Goal: Task Accomplishment & Management: Manage account settings

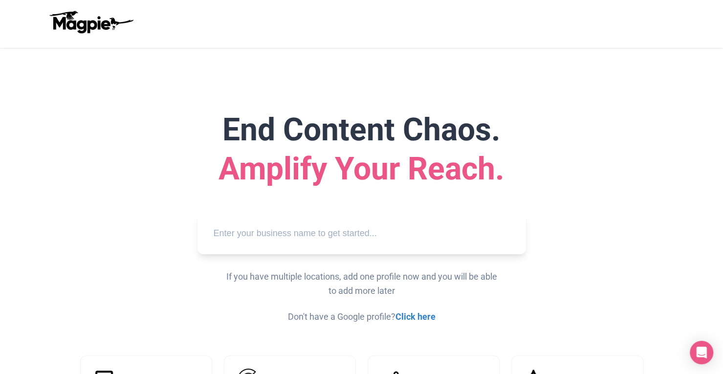
click at [291, 238] on input "text" at bounding box center [361, 233] width 313 height 27
paste input "Alcudia Bay Boat Rental"
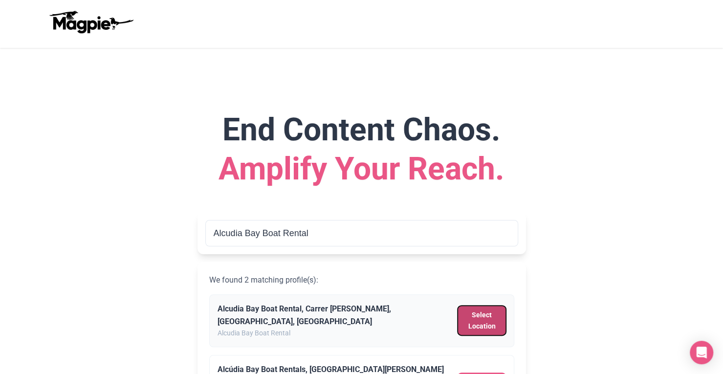
click at [484, 316] on button "Select Location" at bounding box center [482, 321] width 48 height 30
type input "Alcudia Bay Boat Rental, Carrer Cervantes, Can Picafort, Spain"
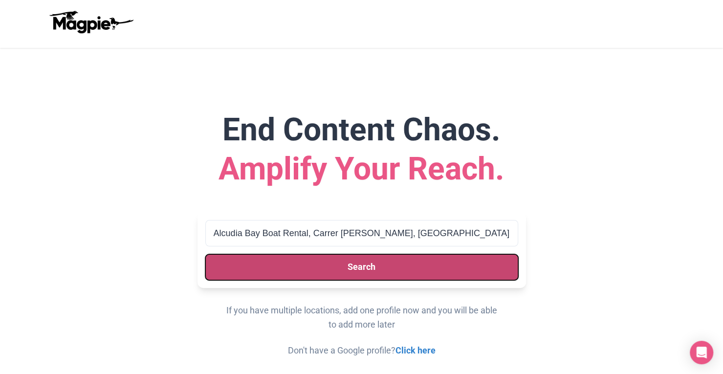
click at [423, 264] on button "Search" at bounding box center [361, 267] width 313 height 26
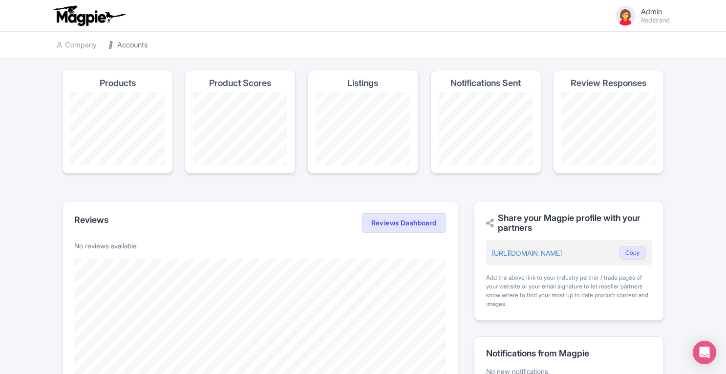
click at [148, 45] on link "Accounts" at bounding box center [128, 45] width 39 height 27
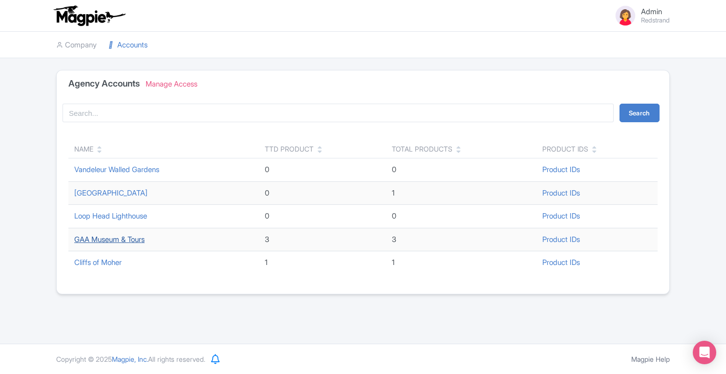
click at [110, 238] on link "GAA Museum & Tours" at bounding box center [109, 239] width 70 height 9
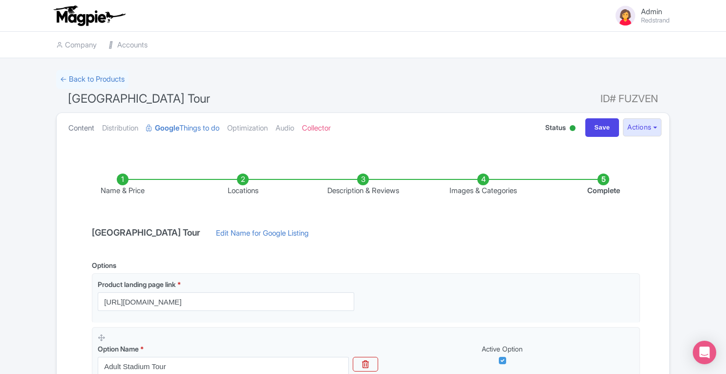
click at [86, 132] on link "Content" at bounding box center [81, 128] width 26 height 31
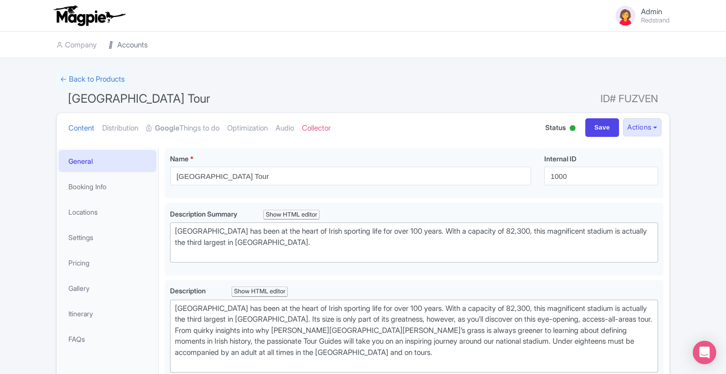
click at [126, 44] on link "Accounts" at bounding box center [128, 45] width 39 height 27
click at [98, 79] on link "← Back to Products" at bounding box center [92, 79] width 72 height 19
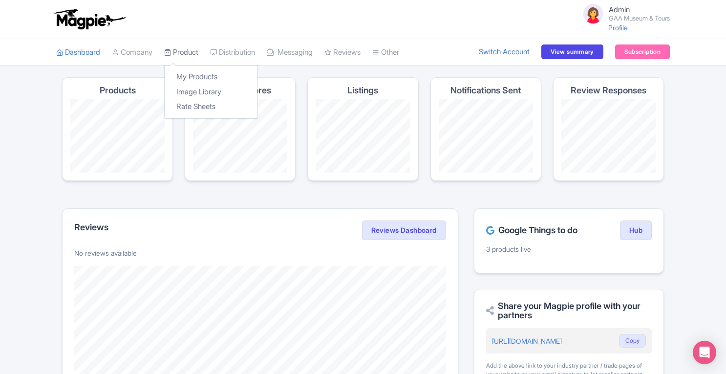
click at [188, 46] on link "Product" at bounding box center [181, 52] width 34 height 27
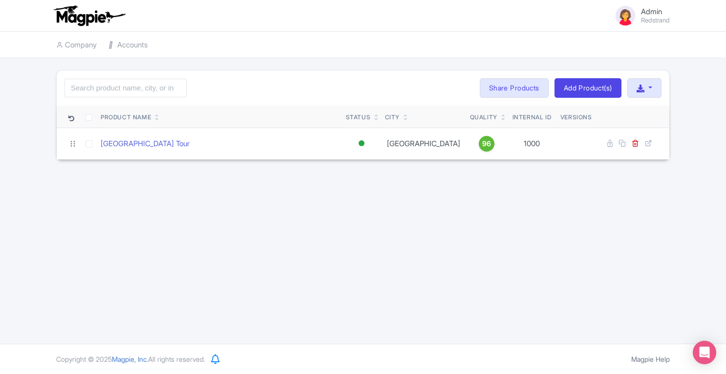
click at [353, 269] on div "Admin Redstrand Users Settings Sign out Company Accounts Enterprise Information…" at bounding box center [363, 172] width 726 height 344
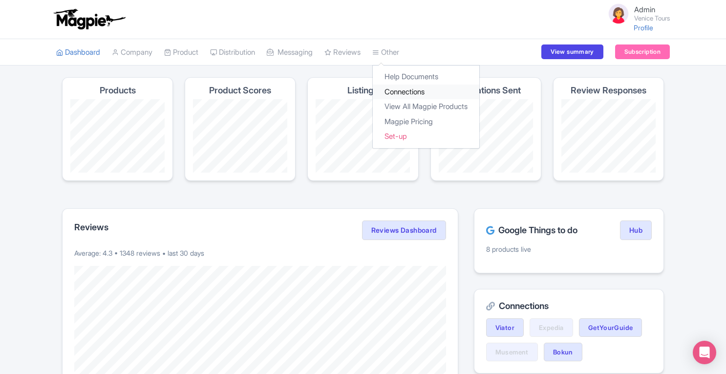
click at [401, 92] on link "Connections" at bounding box center [426, 92] width 107 height 15
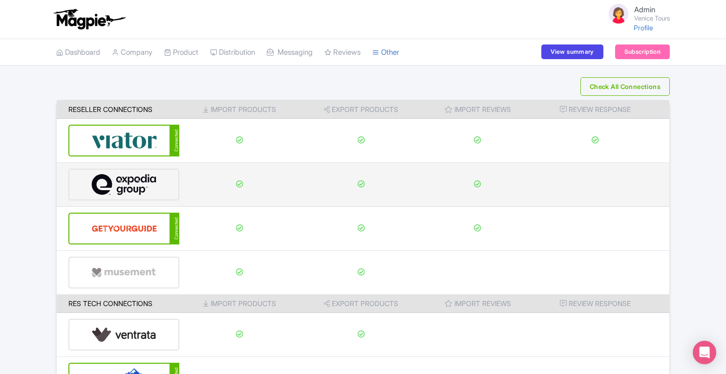
click at [113, 180] on img at bounding box center [124, 185] width 66 height 30
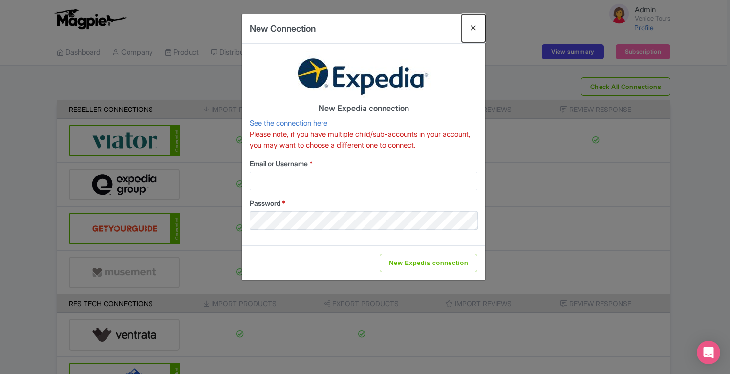
click at [472, 30] on button "Close" at bounding box center [473, 28] width 23 height 28
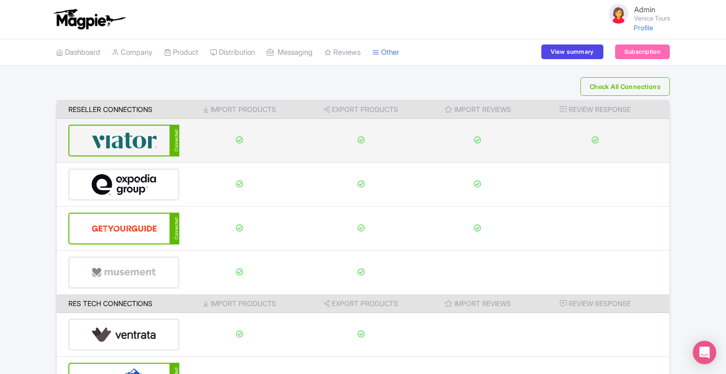
click at [140, 142] on img at bounding box center [124, 141] width 66 height 30
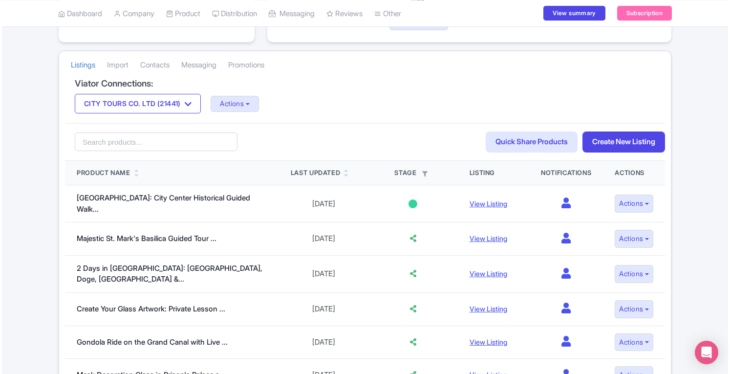
scroll to position [153, 0]
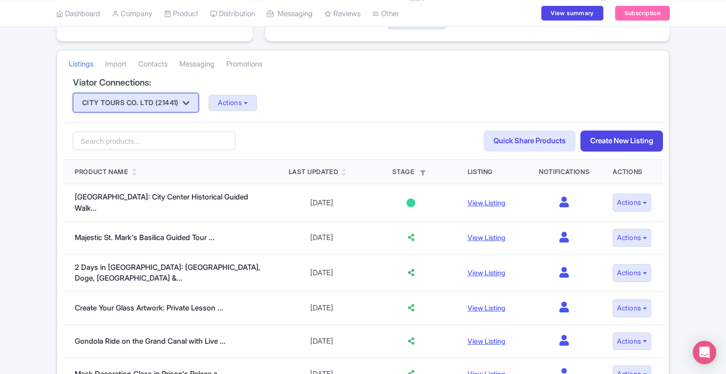
click at [176, 105] on button "CITY TOURS CO. LTD (21441)" at bounding box center [136, 103] width 126 height 20
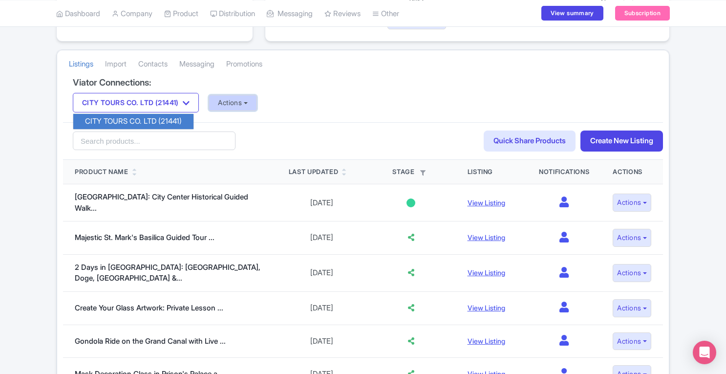
click at [226, 103] on button "Actions" at bounding box center [233, 103] width 48 height 16
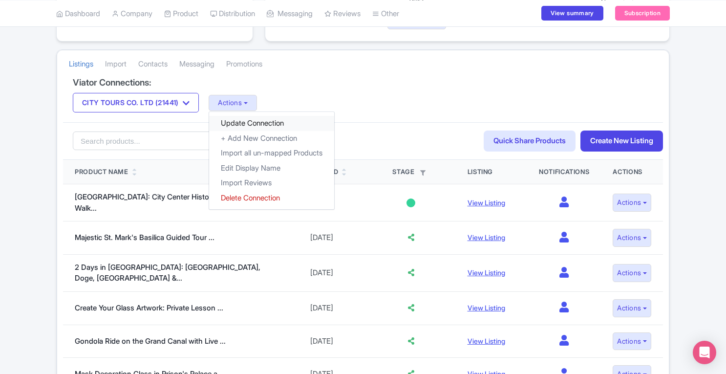
click at [244, 122] on link "Update Connection" at bounding box center [271, 123] width 125 height 15
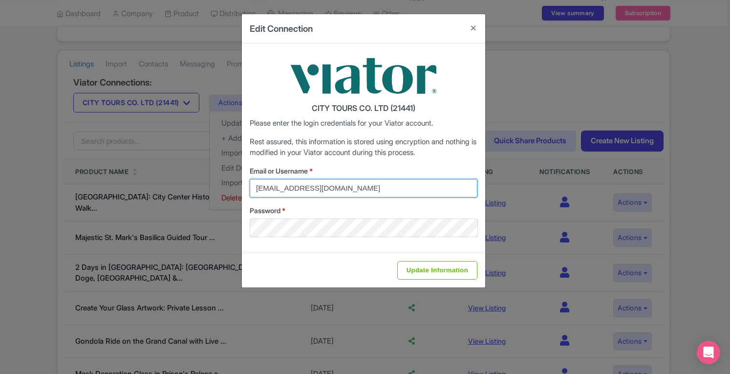
drag, startPoint x: 365, startPoint y: 189, endPoint x: 182, endPoint y: 203, distance: 183.4
click at [182, 203] on div "Edit Connection CITY TOURS CO. LTD (21441) Please enter the login credentials f…" at bounding box center [365, 187] width 730 height 374
type input "viator@magpie.travel"
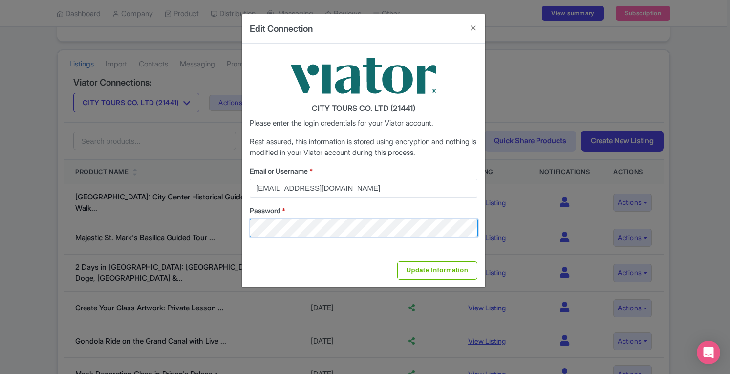
click at [241, 227] on div "Edit Connection CITY TOURS CO. LTD (21441) Please enter the login credentials f…" at bounding box center [365, 187] width 730 height 374
click at [397, 261] on input "Update Information" at bounding box center [437, 270] width 80 height 19
type input "Saving..."
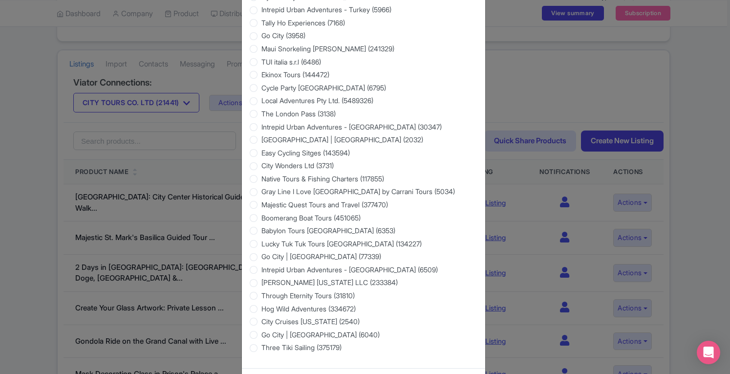
scroll to position [1551, 0]
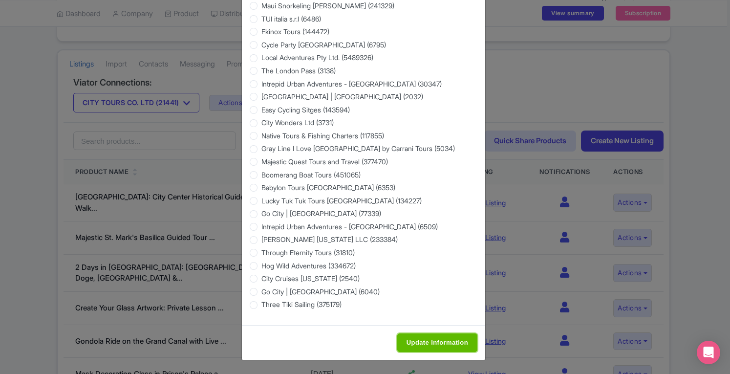
click at [430, 340] on input "Update Information" at bounding box center [437, 342] width 80 height 19
type input "Saving..."
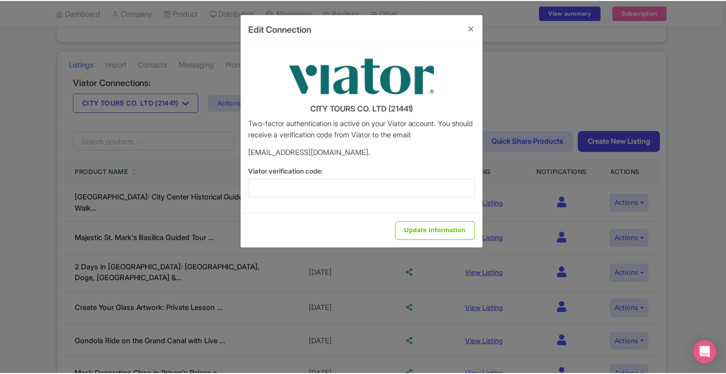
scroll to position [0, 0]
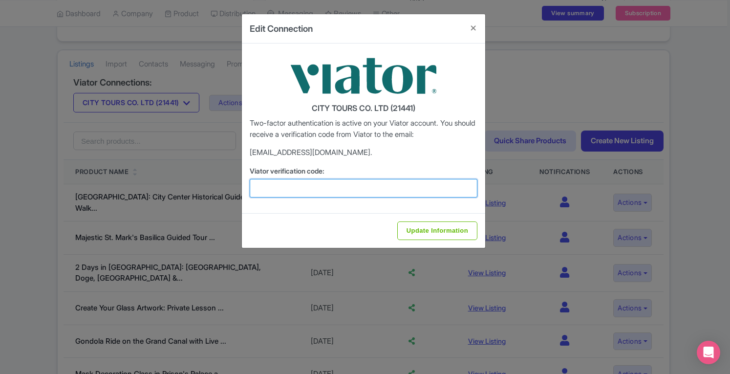
click at [287, 189] on input "Viator verification code:" at bounding box center [364, 188] width 228 height 19
paste input "273909"
type input "273909"
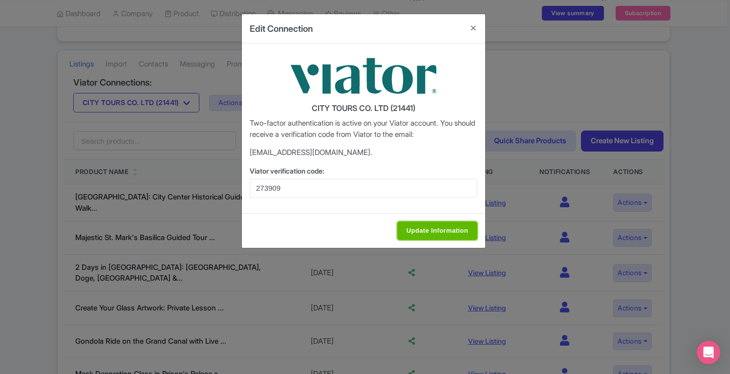
click at [425, 227] on input "Update Information" at bounding box center [437, 230] width 80 height 19
type input "Update Information"
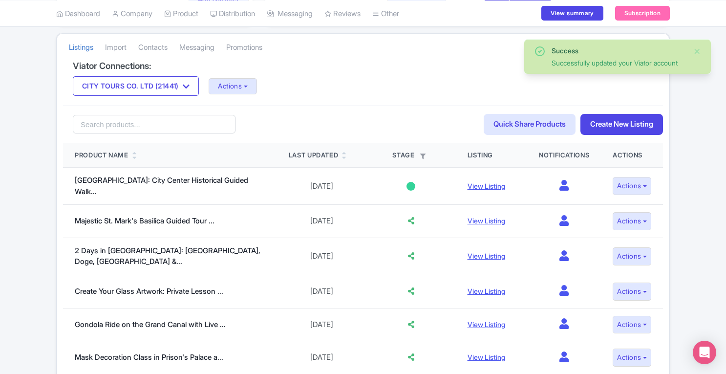
scroll to position [174, 0]
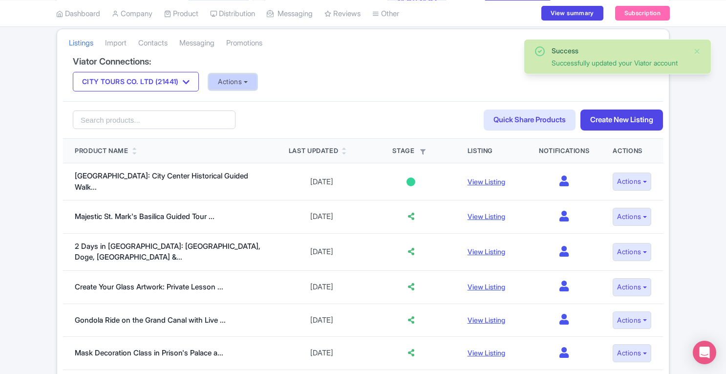
click at [248, 81] on button "Actions" at bounding box center [233, 82] width 48 height 16
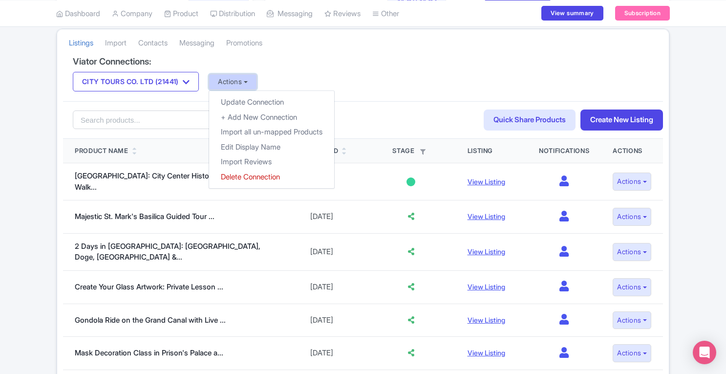
click at [248, 81] on button "Actions" at bounding box center [233, 82] width 48 height 16
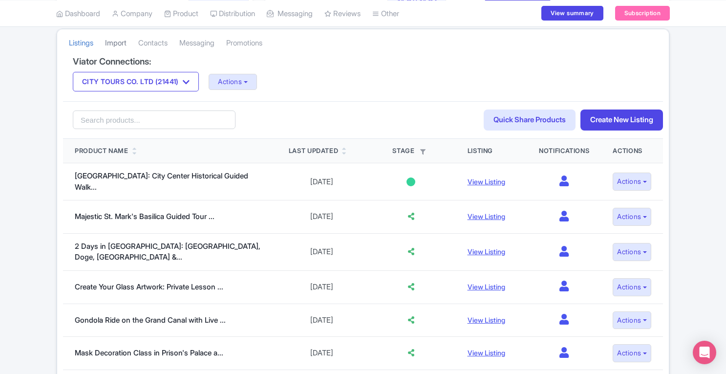
click at [119, 45] on link "Import" at bounding box center [116, 43] width 22 height 27
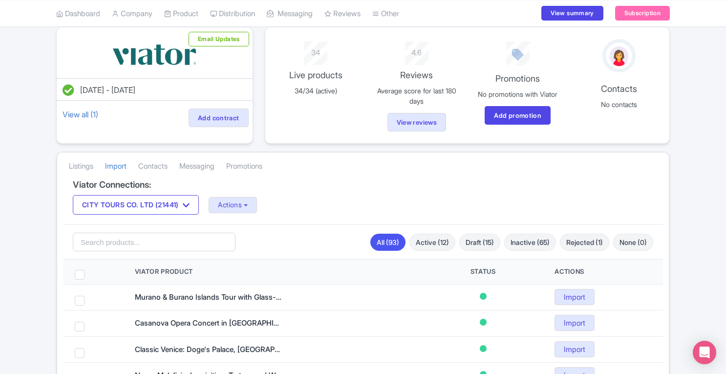
scroll to position [52, 0]
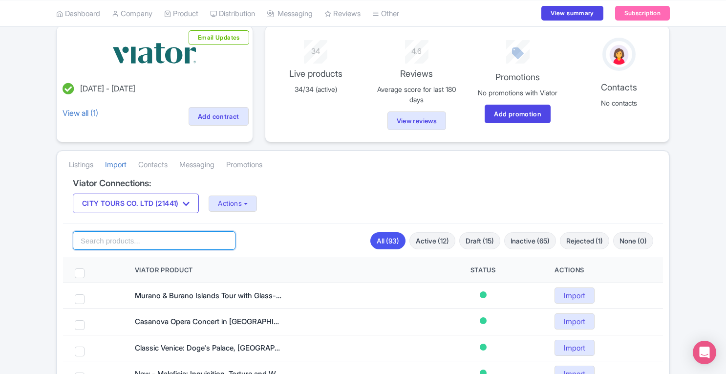
click at [197, 236] on input "search" at bounding box center [154, 240] width 163 height 19
type input "[GEOGRAPHIC_DATA]"
click button "Search" at bounding box center [0, 0] width 0 height 0
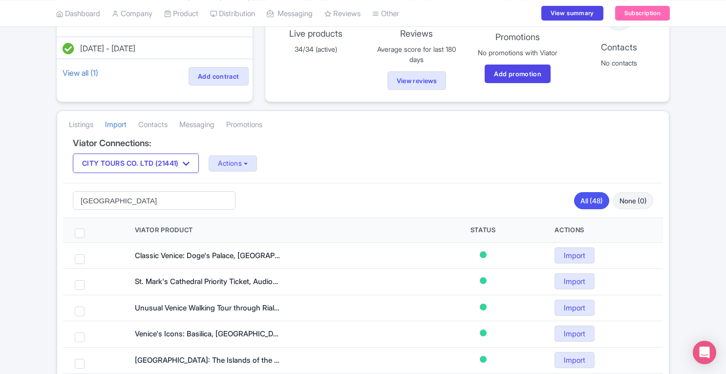
scroll to position [91, 0]
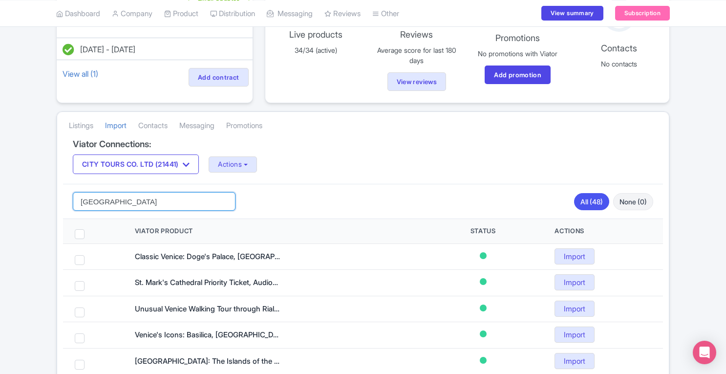
click at [150, 198] on input "Venice" at bounding box center [154, 201] width 163 height 19
paste input ": San Marco to Rialto Walk & Spritz Like a Local"
type input "[GEOGRAPHIC_DATA]: [GEOGRAPHIC_DATA] to Rialto Walk & Spritz Like a Local"
click button "Search" at bounding box center [0, 0] width 0 height 0
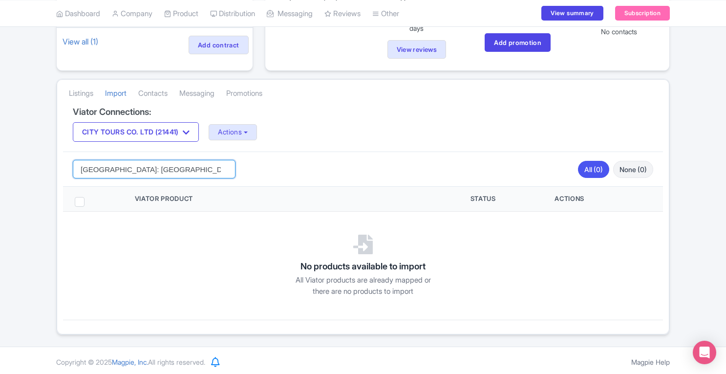
scroll to position [0, 37]
drag, startPoint x: 143, startPoint y: 164, endPoint x: 278, endPoint y: 164, distance: 134.9
click at [278, 164] on div "[GEOGRAPHIC_DATA]: [GEOGRAPHIC_DATA] to Rialto Walk & Spritz Like a Local Searc…" at bounding box center [363, 169] width 600 height 35
type input "[GEOGRAPHIC_DATA]: San Marco"
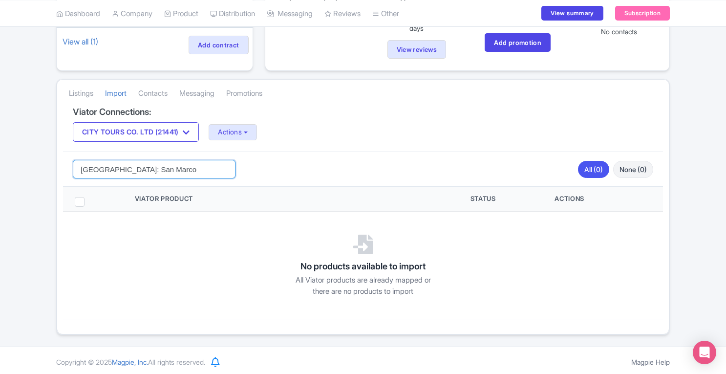
click button "Search" at bounding box center [0, 0] width 0 height 0
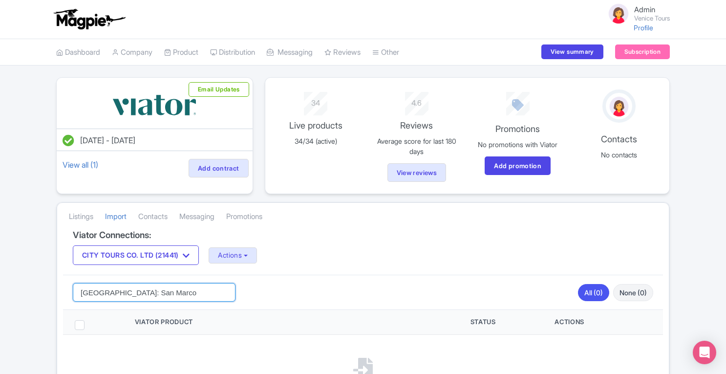
drag, startPoint x: 159, startPoint y: 290, endPoint x: 17, endPoint y: 303, distance: 142.9
click at [17, 303] on div "Jul 22, 2025 - Jul 22, 2026 View all (1) Add contract Email Updates 34 Live pro…" at bounding box center [363, 267] width 726 height 381
type input "Rialto"
click button "Search" at bounding box center [0, 0] width 0 height 0
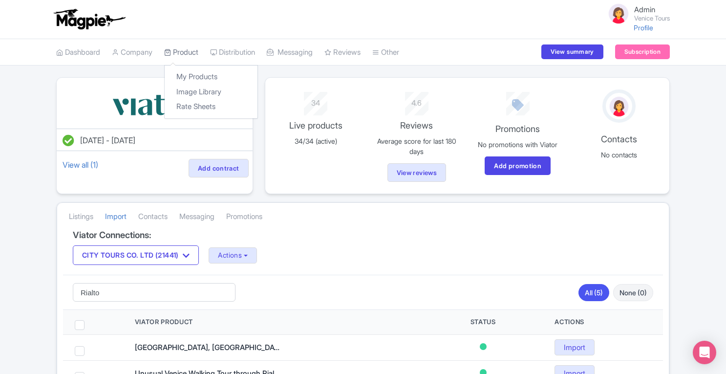
click at [185, 54] on link "Product" at bounding box center [181, 52] width 34 height 27
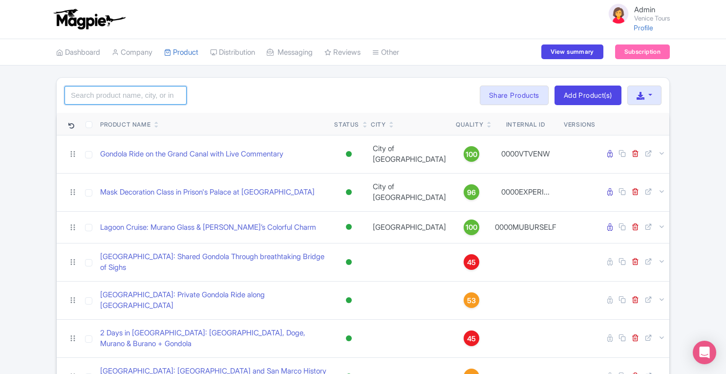
click at [164, 98] on input "search" at bounding box center [126, 95] width 122 height 19
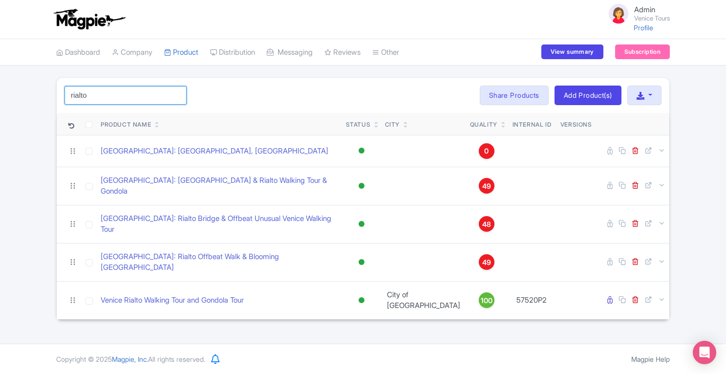
type input "rialto"
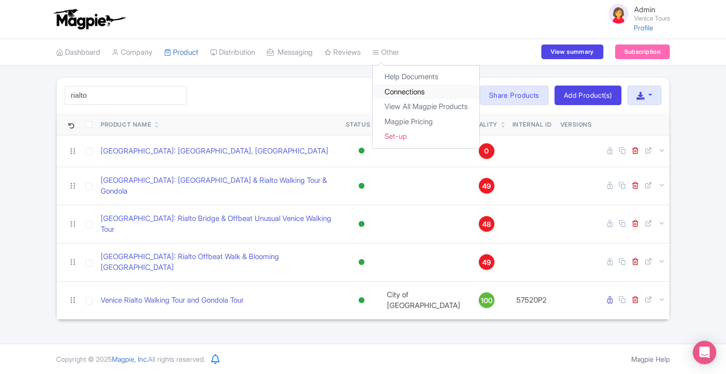
click at [404, 89] on link "Connections" at bounding box center [426, 92] width 107 height 15
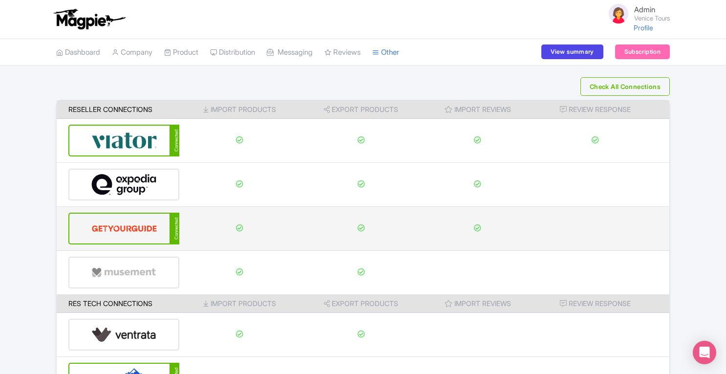
click at [139, 230] on img at bounding box center [124, 229] width 66 height 30
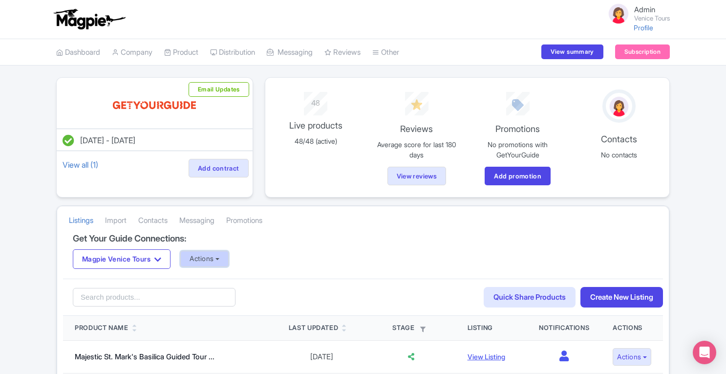
click at [210, 257] on button "Actions" at bounding box center [204, 259] width 48 height 16
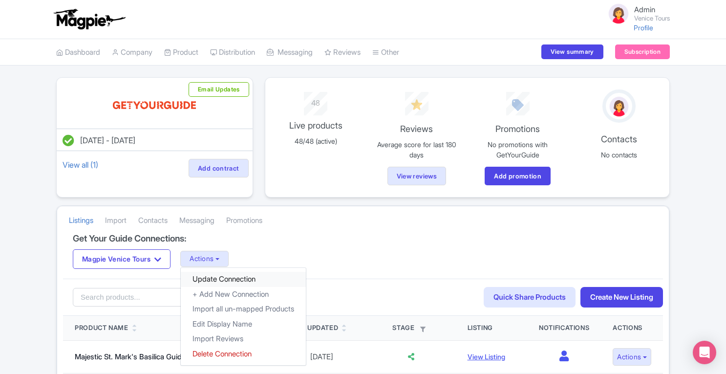
click at [216, 279] on link "Update Connection" at bounding box center [243, 279] width 125 height 15
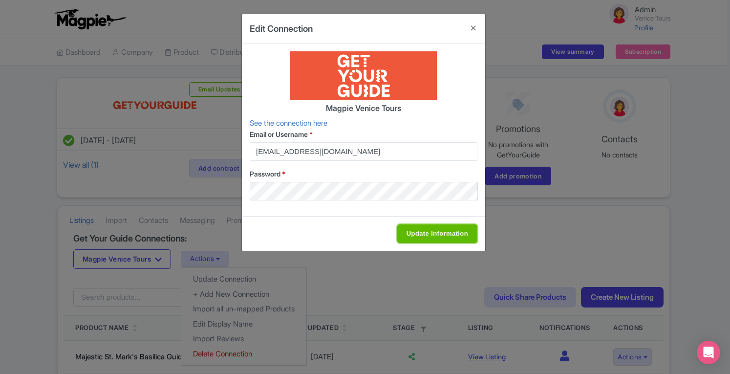
click at [411, 229] on input "Update Information" at bounding box center [437, 233] width 80 height 19
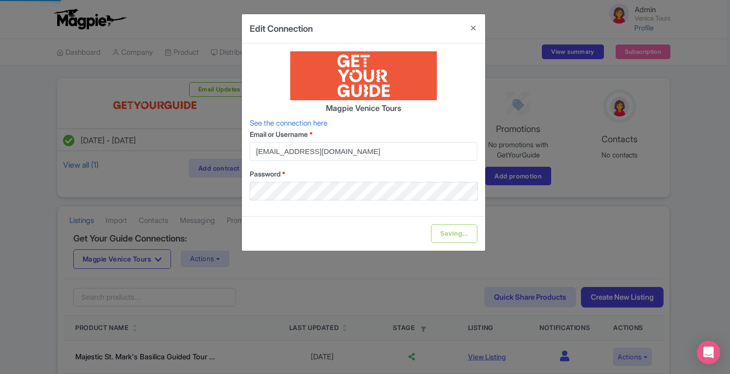
type input "Update Information"
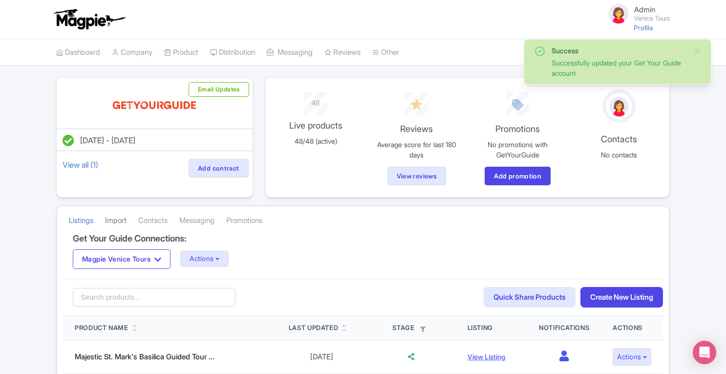
click at [113, 217] on link "Import" at bounding box center [116, 220] width 22 height 27
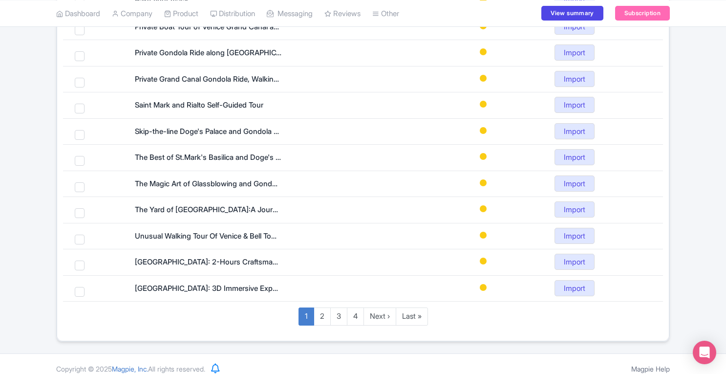
scroll to position [194, 0]
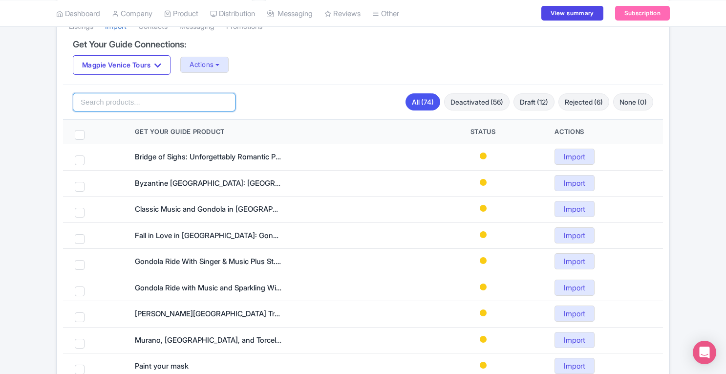
click at [116, 99] on input "search" at bounding box center [154, 102] width 163 height 19
paste input "[GEOGRAPHIC_DATA]: [GEOGRAPHIC_DATA] to Rialto Walk & Spritz Like a Local"
type input "Venice: San Marco to Rialto Walk & Spritz Like a Local"
click button "Search" at bounding box center [0, 0] width 0 height 0
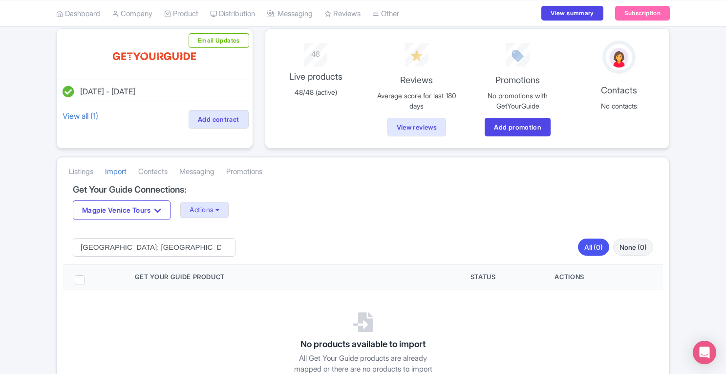
scroll to position [56, 0]
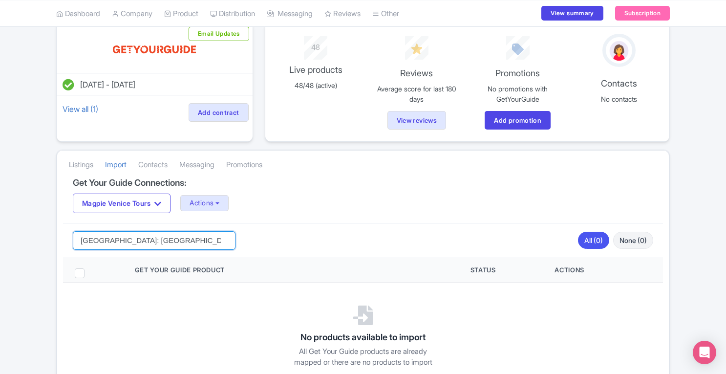
click at [175, 241] on input "[GEOGRAPHIC_DATA]: [GEOGRAPHIC_DATA] to Rialto Walk & Spritz Like a Local" at bounding box center [154, 240] width 163 height 19
click button "Search" at bounding box center [0, 0] width 0 height 0
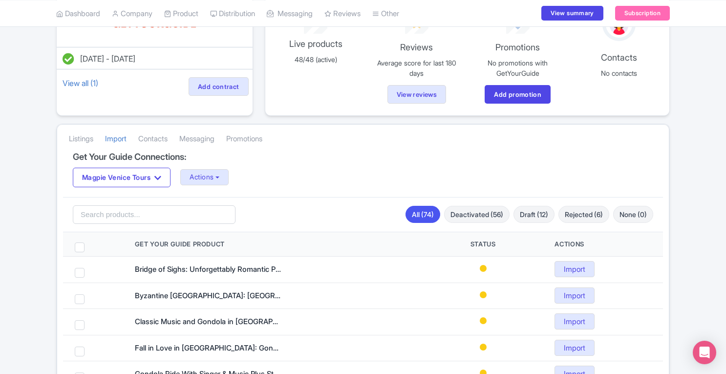
scroll to position [76, 0]
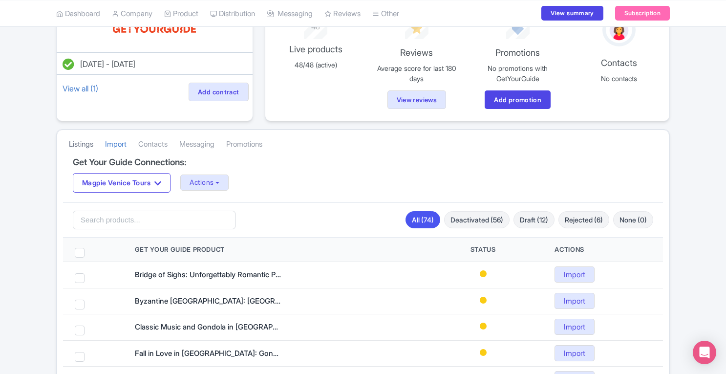
click at [87, 144] on link "Listings" at bounding box center [81, 144] width 24 height 27
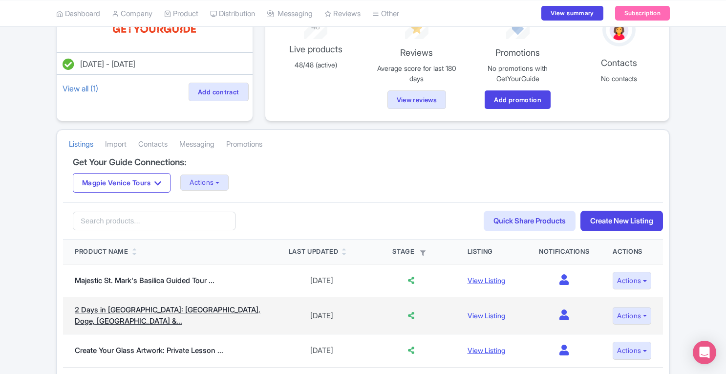
click at [163, 309] on link "2 Days in Venice: Basilica, Doge, Murano &..." at bounding box center [168, 315] width 186 height 21
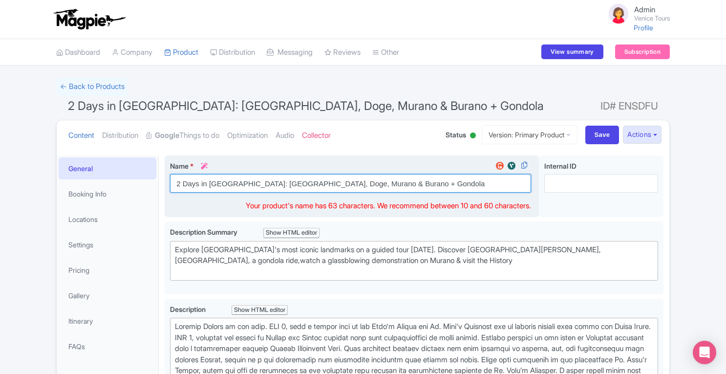
drag, startPoint x: 174, startPoint y: 185, endPoint x: 391, endPoint y: 179, distance: 216.6
click at [391, 179] on input "2 Days in Venice: Basilica, Doge, Murano & Burano + Gondola" at bounding box center [350, 183] width 361 height 19
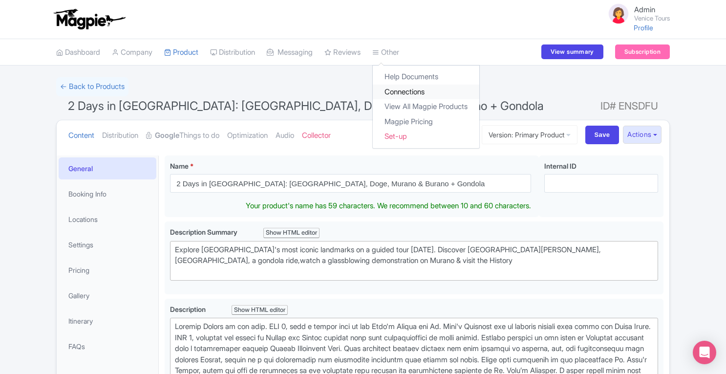
click at [407, 95] on link "Connections" at bounding box center [426, 92] width 107 height 15
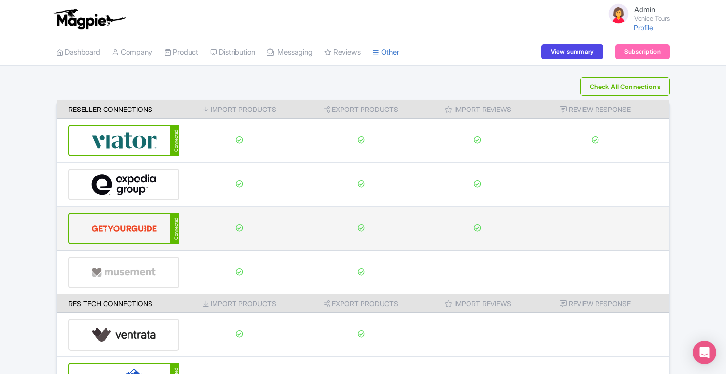
click at [107, 232] on img at bounding box center [124, 229] width 66 height 30
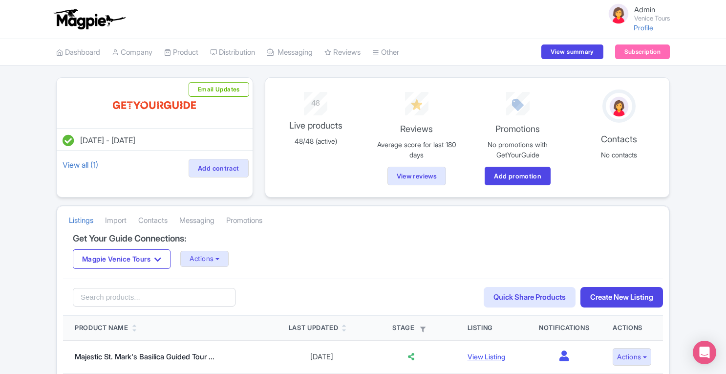
scroll to position [200, 0]
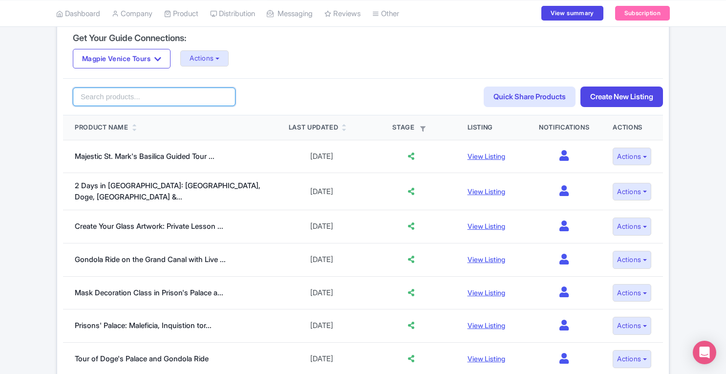
click at [135, 99] on input "search" at bounding box center [154, 97] width 163 height 19
paste input "[GEOGRAPHIC_DATA]: [GEOGRAPHIC_DATA] to Rialto Walk & Spritz Like a Local"
type input "[GEOGRAPHIC_DATA]: [GEOGRAPHIC_DATA] to Rialto Walk & Spritz Like a Local"
click button "Search" at bounding box center [0, 0] width 0 height 0
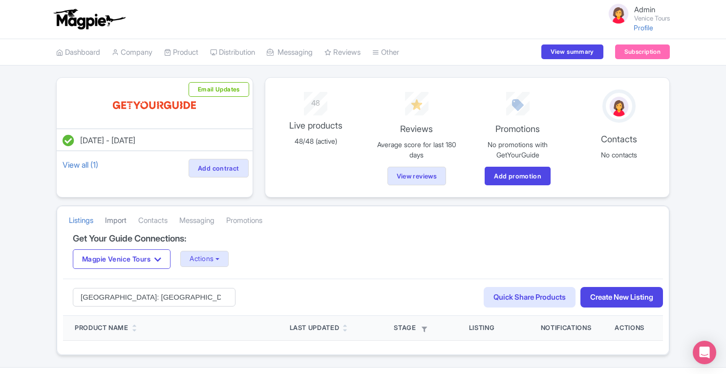
click at [116, 221] on link "Import" at bounding box center [116, 220] width 22 height 27
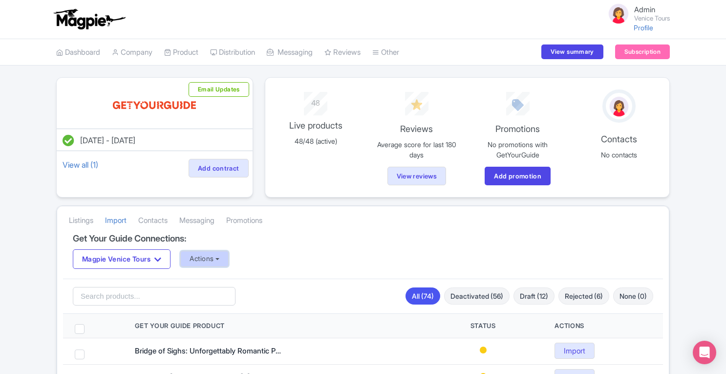
click at [211, 255] on button "Actions" at bounding box center [204, 259] width 48 height 16
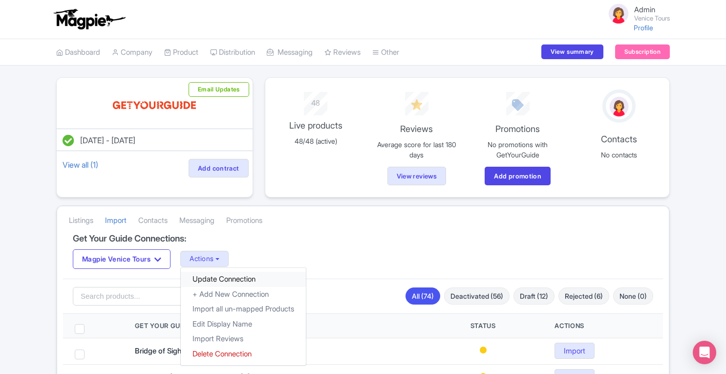
click at [215, 276] on link "Update Connection" at bounding box center [243, 279] width 125 height 15
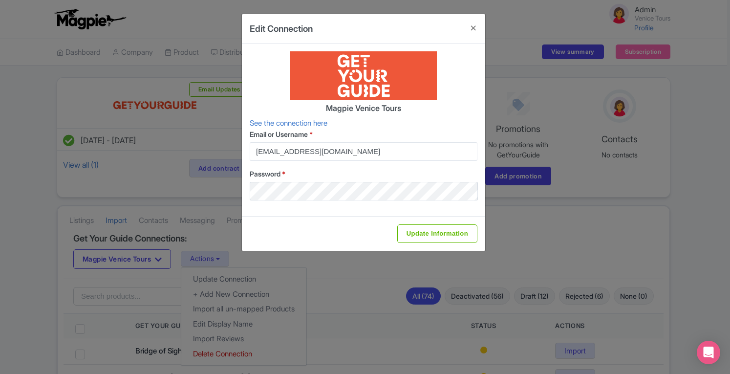
click at [210, 44] on div "Edit Connection Magpie Venice Tours See the connection here Email or Username *…" at bounding box center [365, 187] width 730 height 374
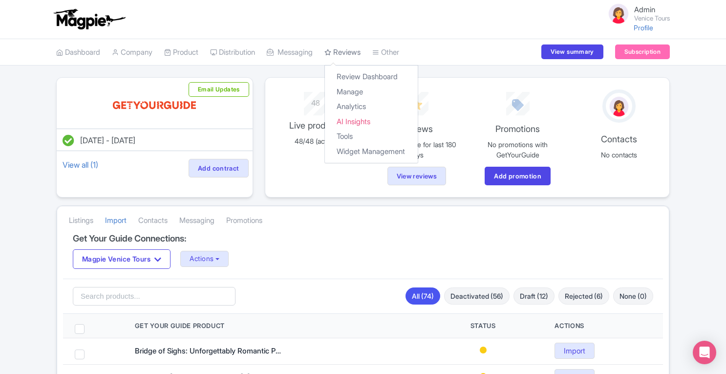
click at [355, 49] on link "Reviews" at bounding box center [343, 52] width 36 height 27
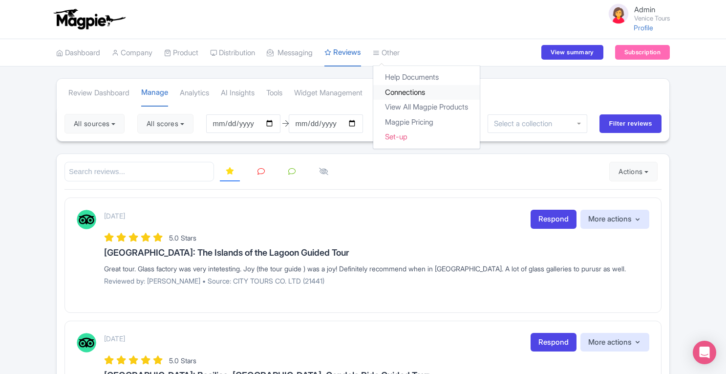
click at [409, 88] on link "Connections" at bounding box center [426, 92] width 107 height 15
